Goal: Task Accomplishment & Management: Manage account settings

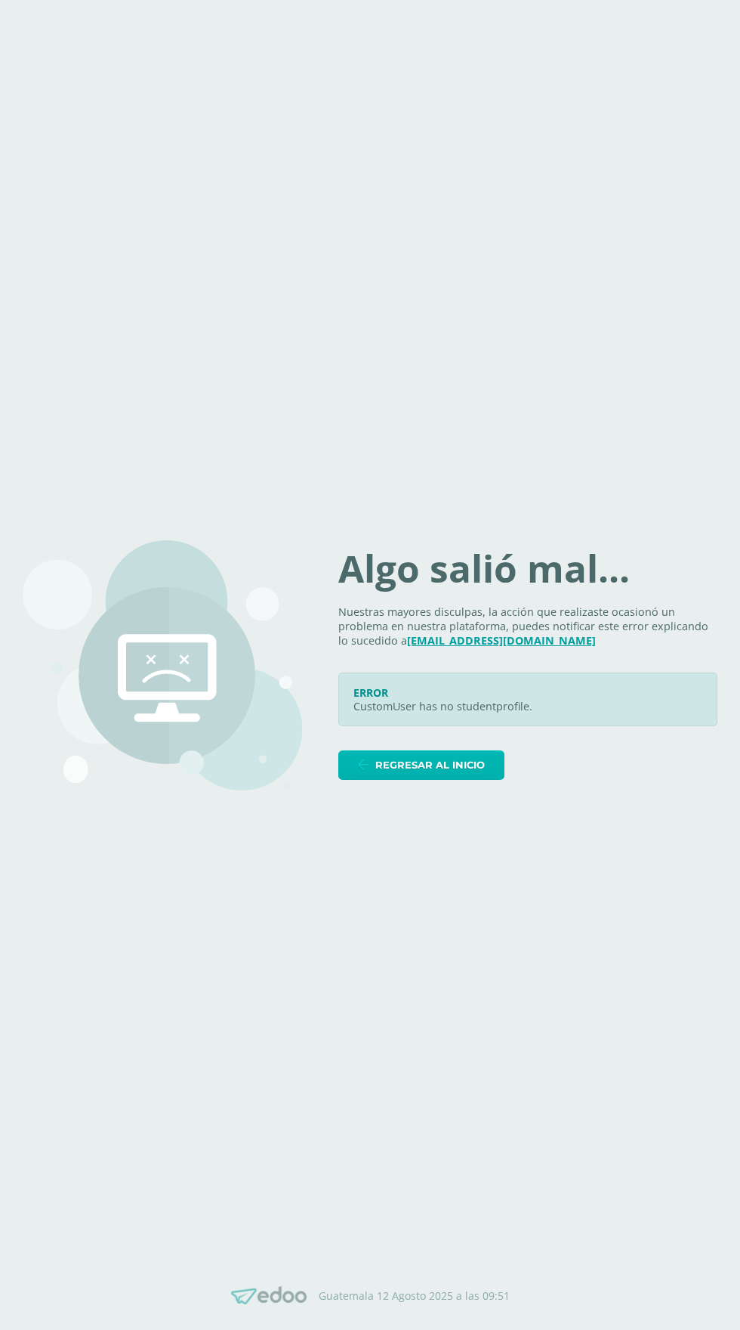
click at [401, 779] on span "Regresar al inicio" at bounding box center [430, 765] width 110 height 28
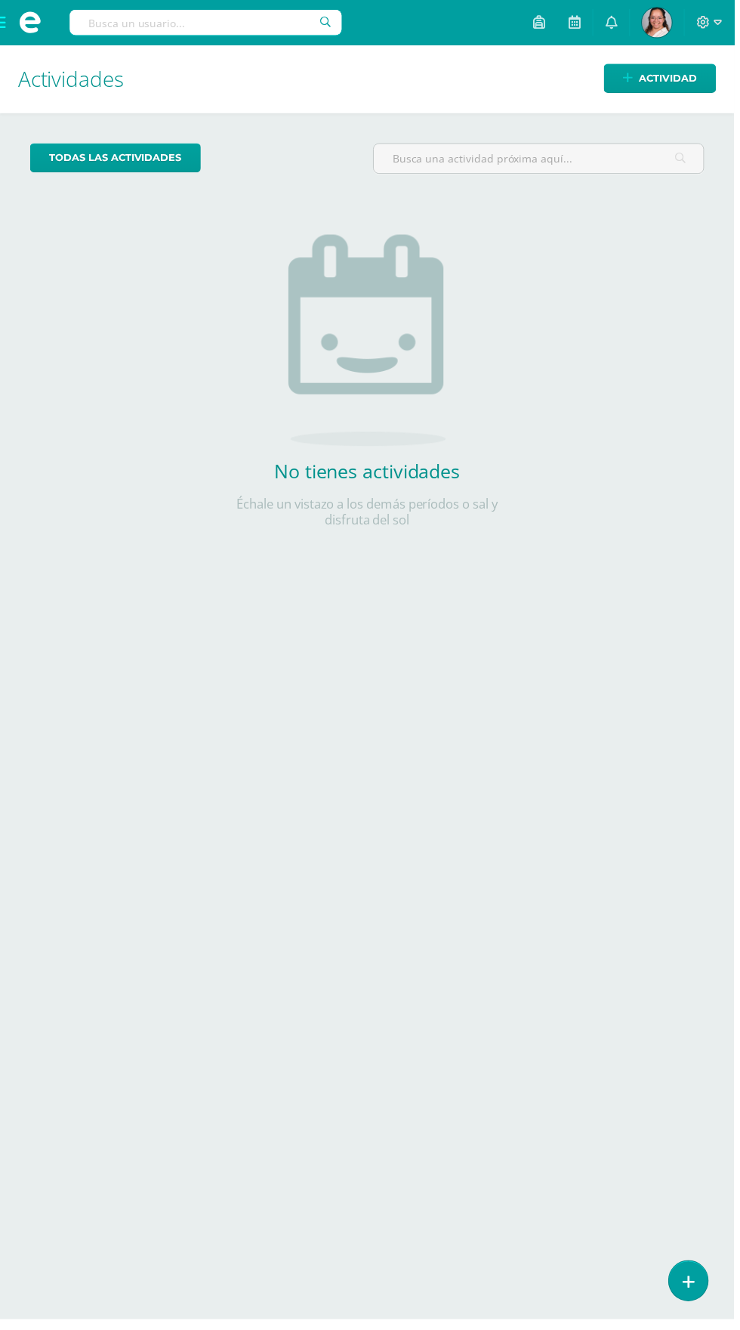
click at [41, 32] on span at bounding box center [30, 22] width 23 height 23
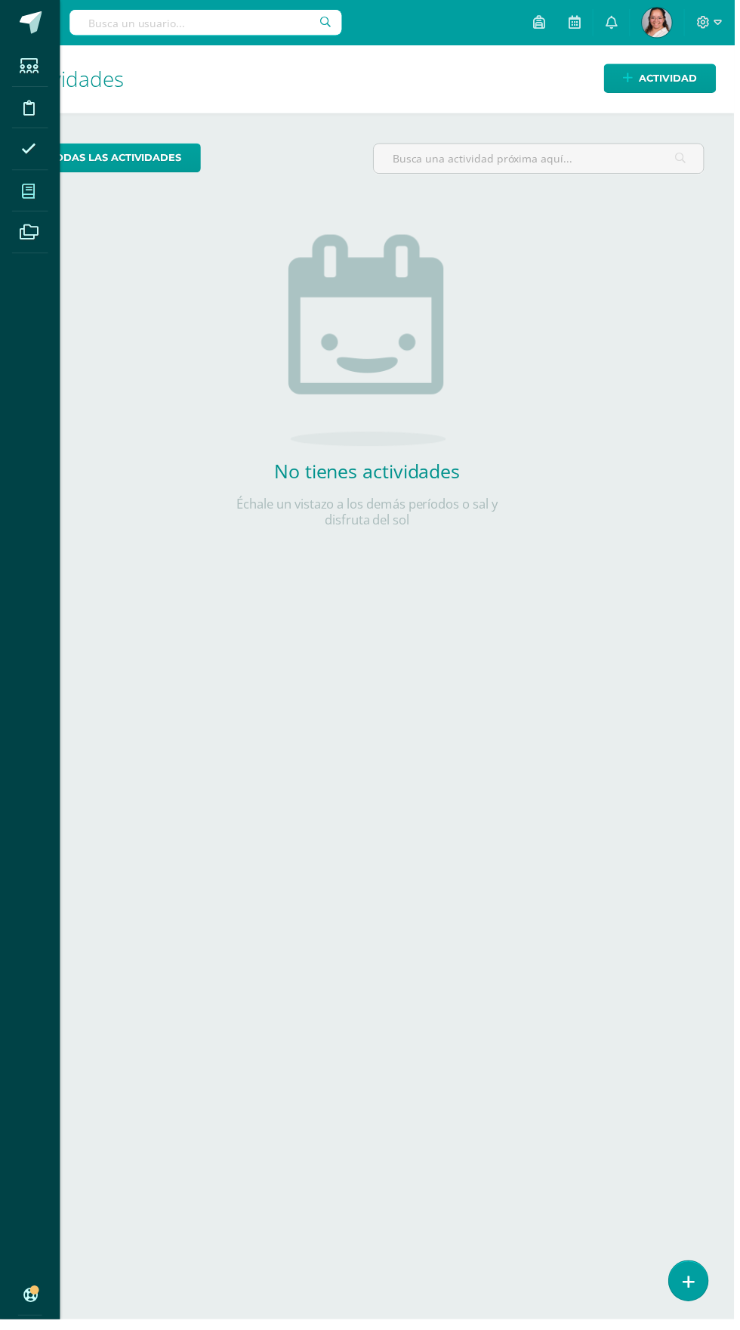
click at [29, 193] on icon at bounding box center [29, 192] width 14 height 15
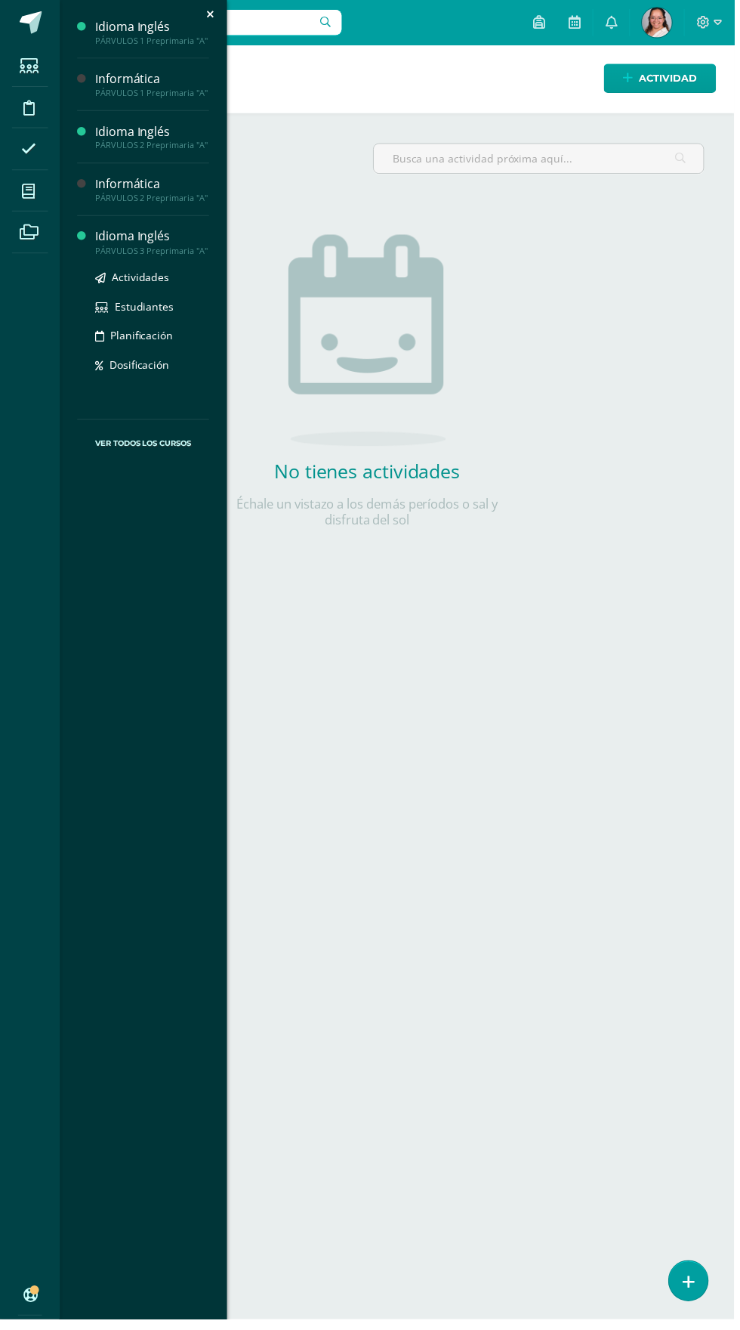
click at [107, 239] on div "Idioma Inglés" at bounding box center [153, 238] width 115 height 17
click at [107, 184] on div "Informática" at bounding box center [153, 185] width 115 height 17
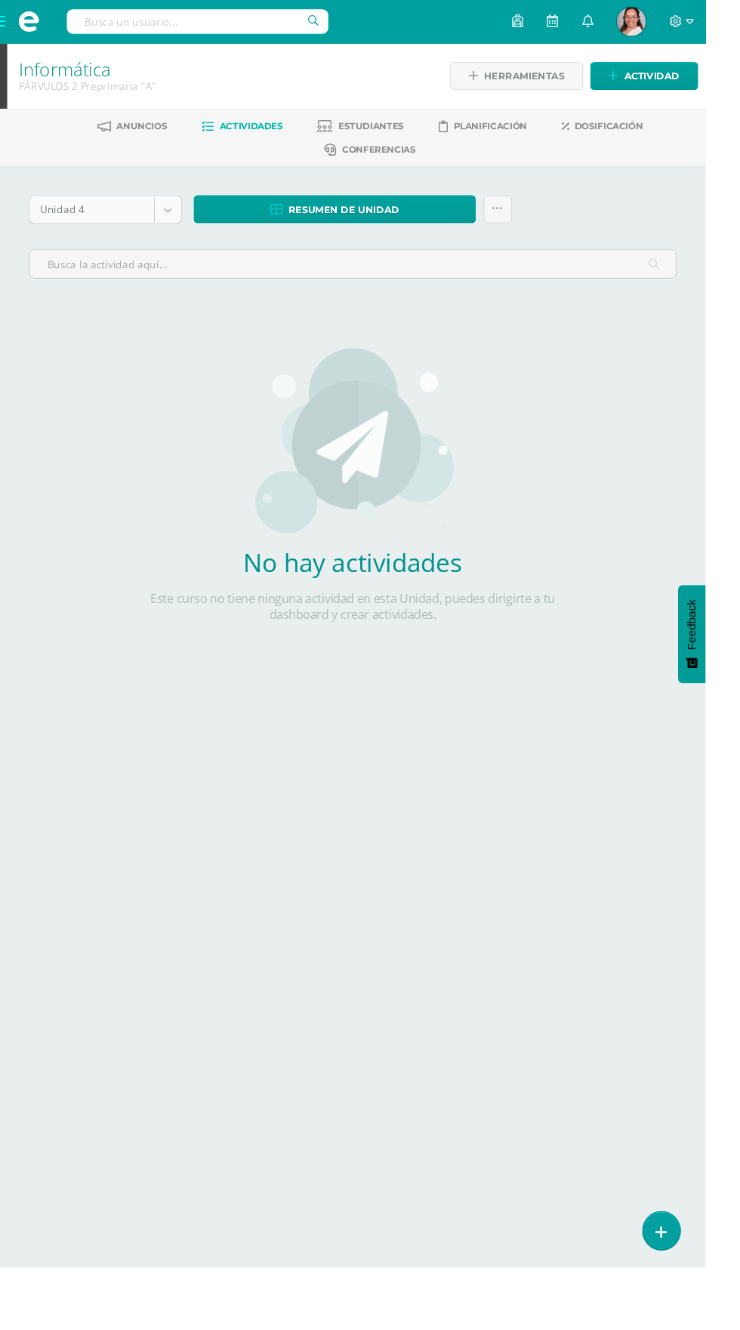
click at [144, 221] on body "Estudiantes Disciplina Asistencia Mis cursos Archivos Soporte Centro de ayuda Ú…" at bounding box center [370, 365] width 740 height 731
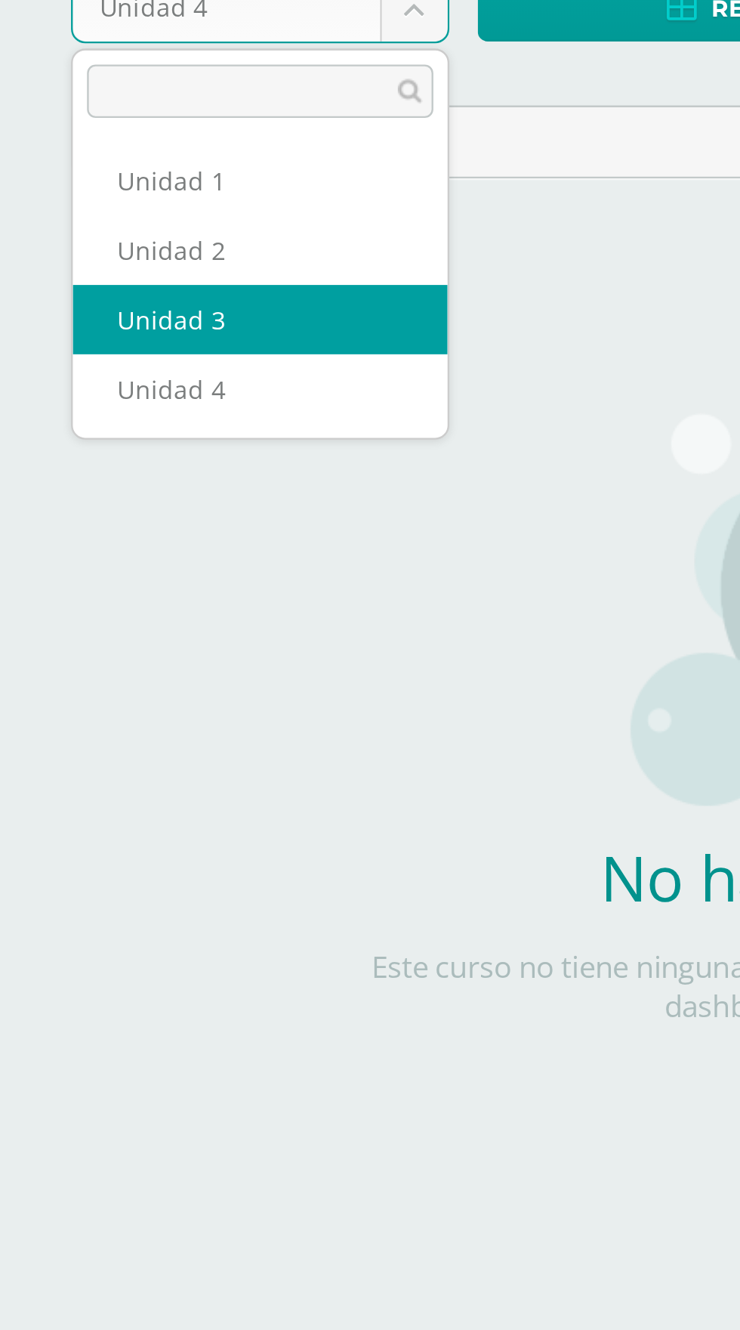
select select "Unidad 3"
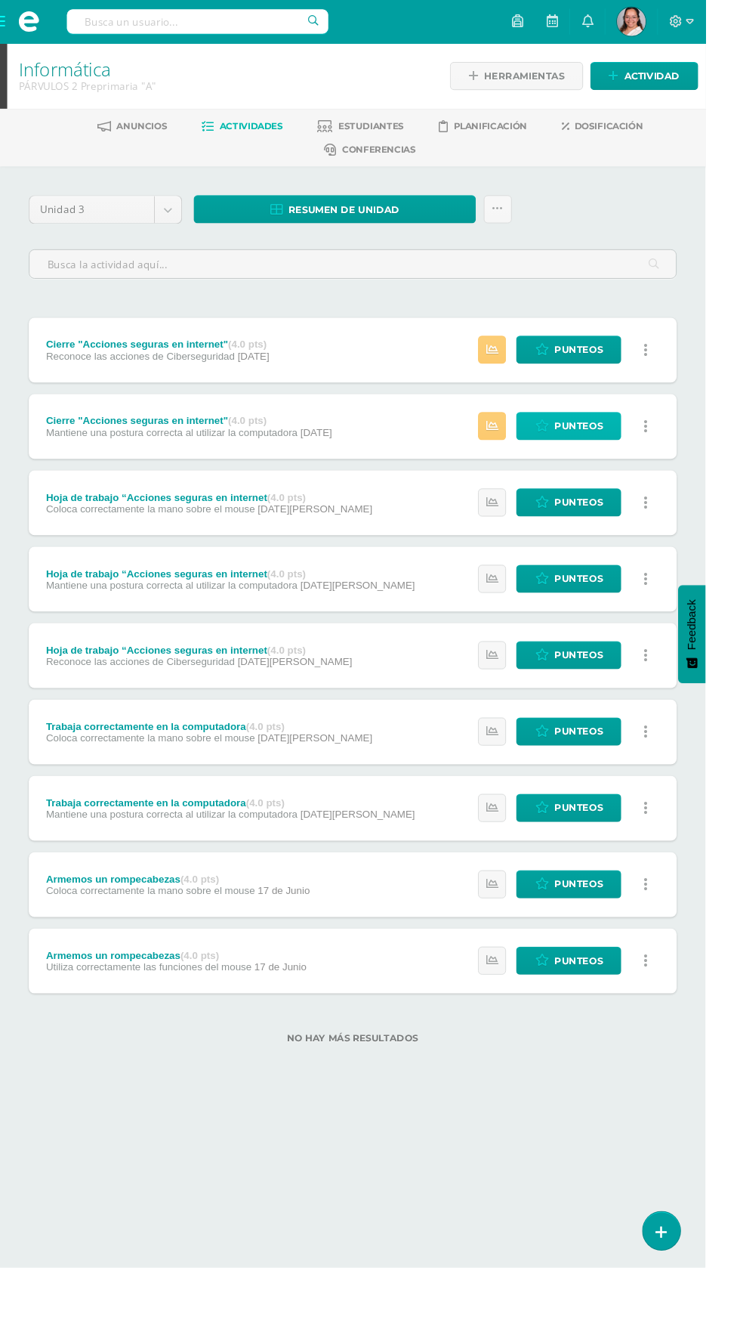
click at [610, 442] on span "Punteos" at bounding box center [607, 447] width 51 height 28
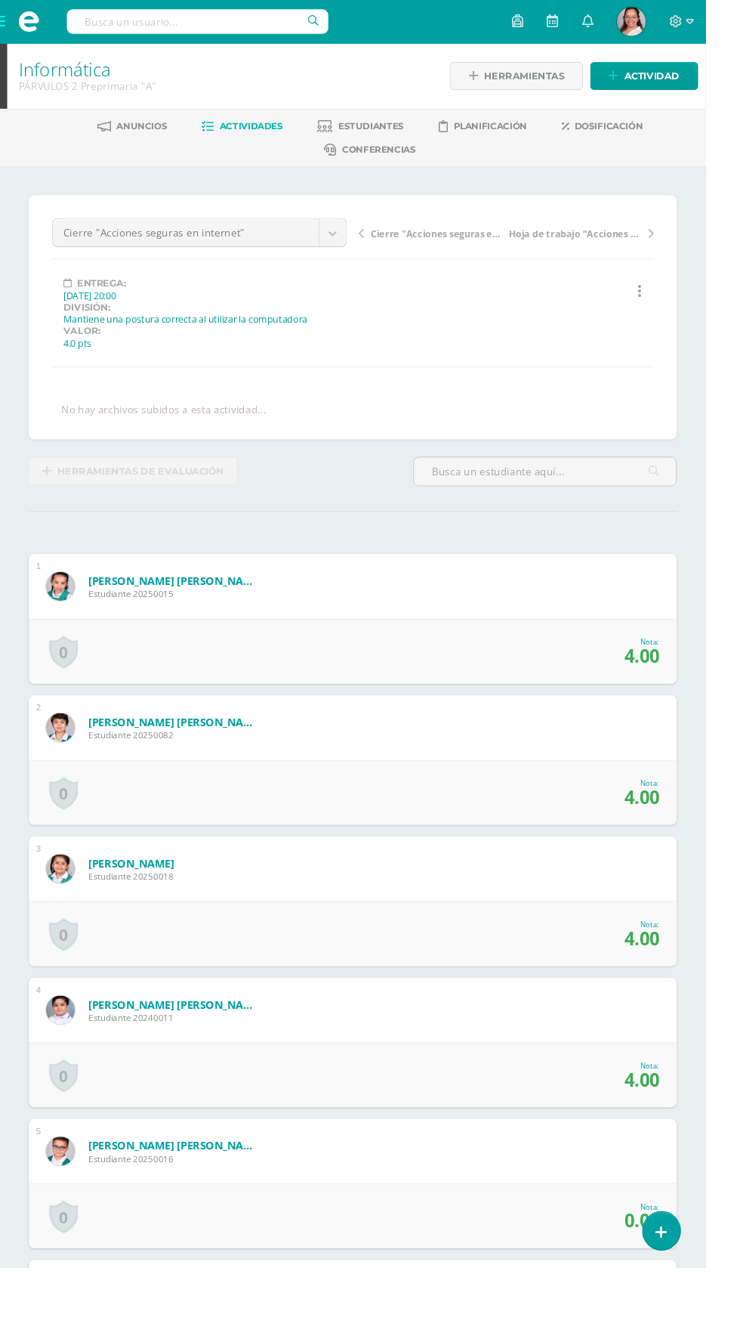
click at [239, 136] on span "Actividades" at bounding box center [263, 131] width 66 height 11
